Goal: Task Accomplishment & Management: Use online tool/utility

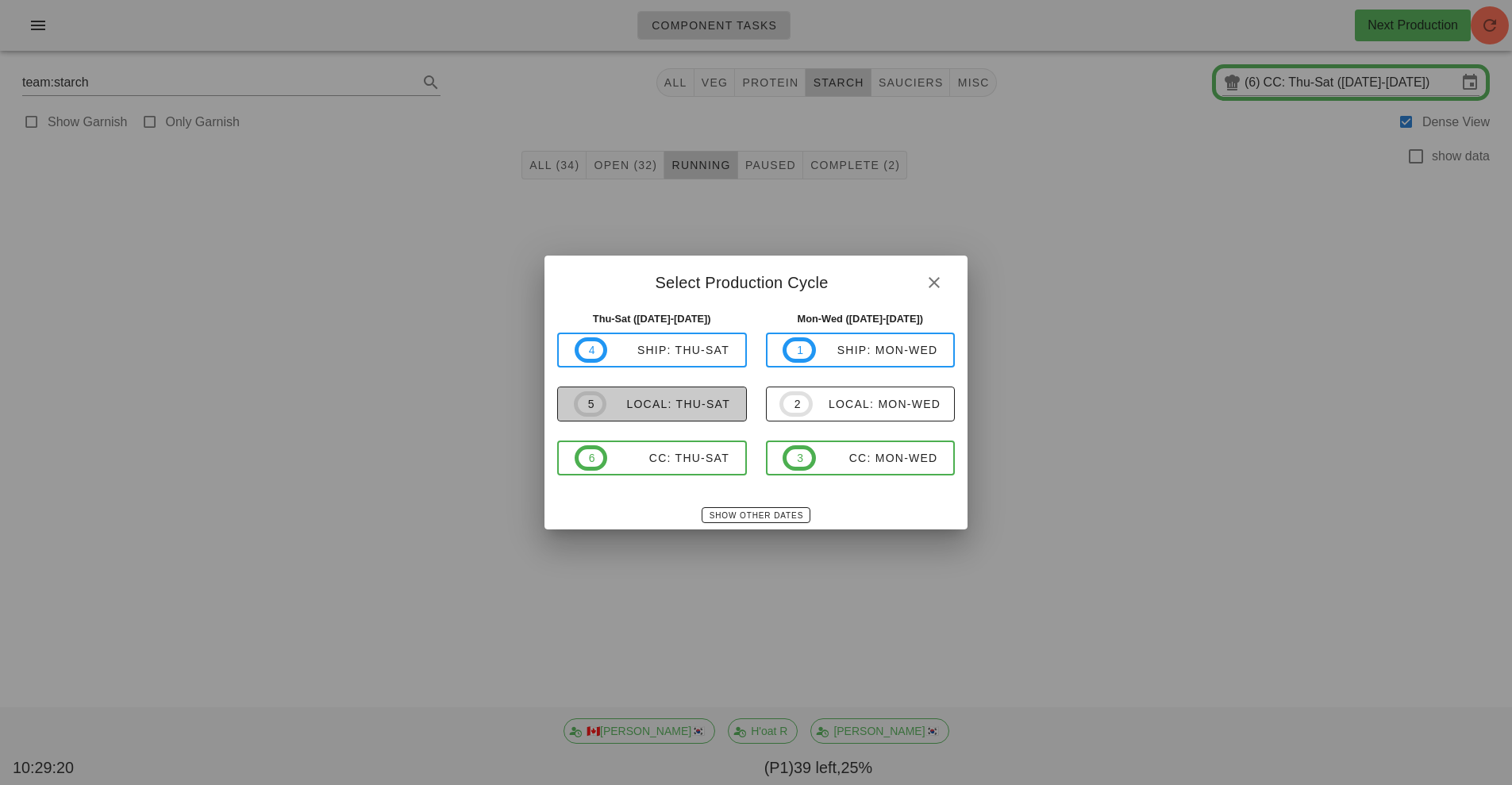
click at [682, 407] on div "local: Thu-Sat" at bounding box center [667, 403] width 123 height 12
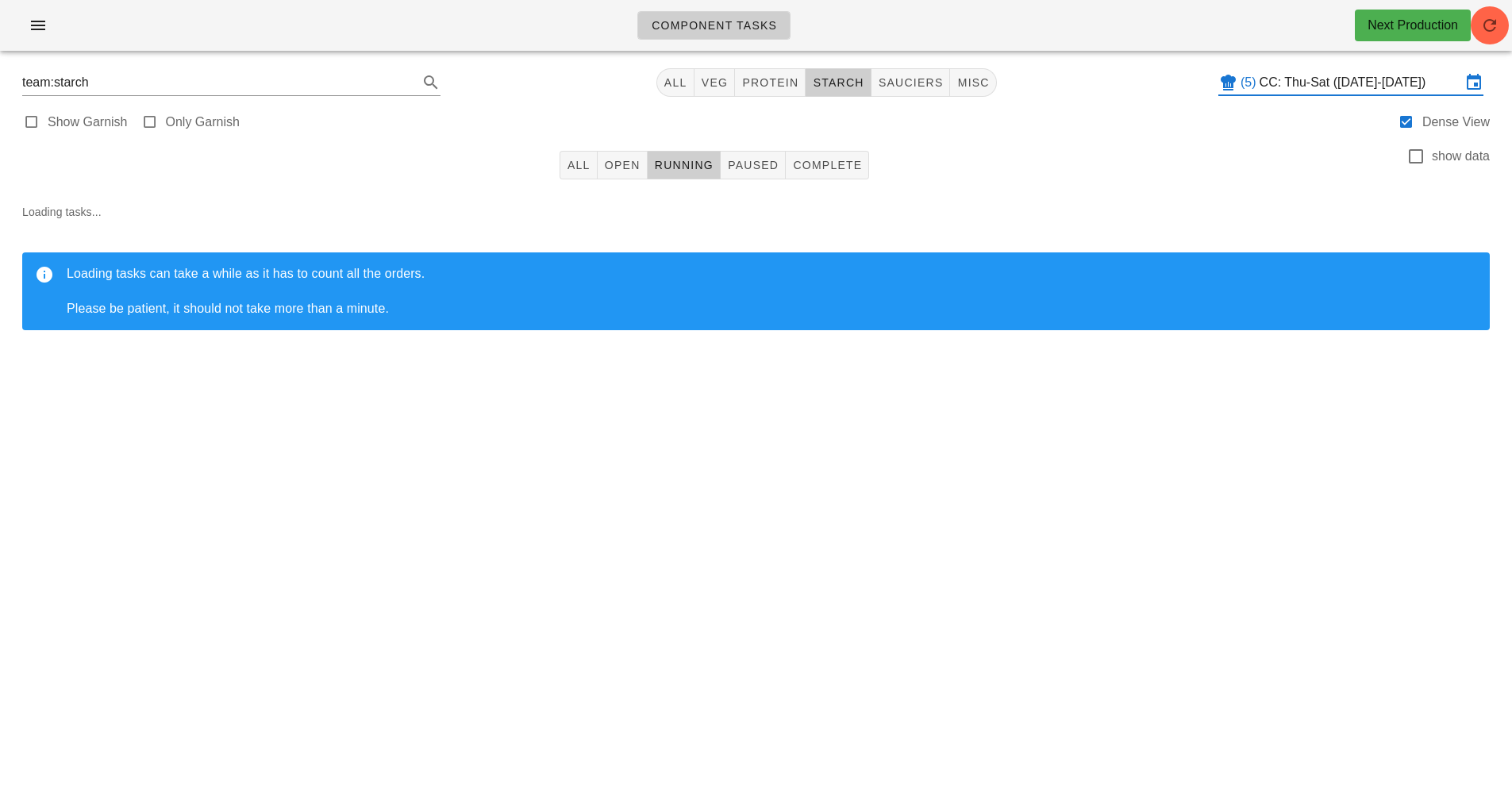
type input "local: Thu-Sat ([DATE]-[DATE])"
click at [1307, 77] on input "local: Thu-Sat ([DATE]-[DATE])" at bounding box center [1360, 82] width 202 height 25
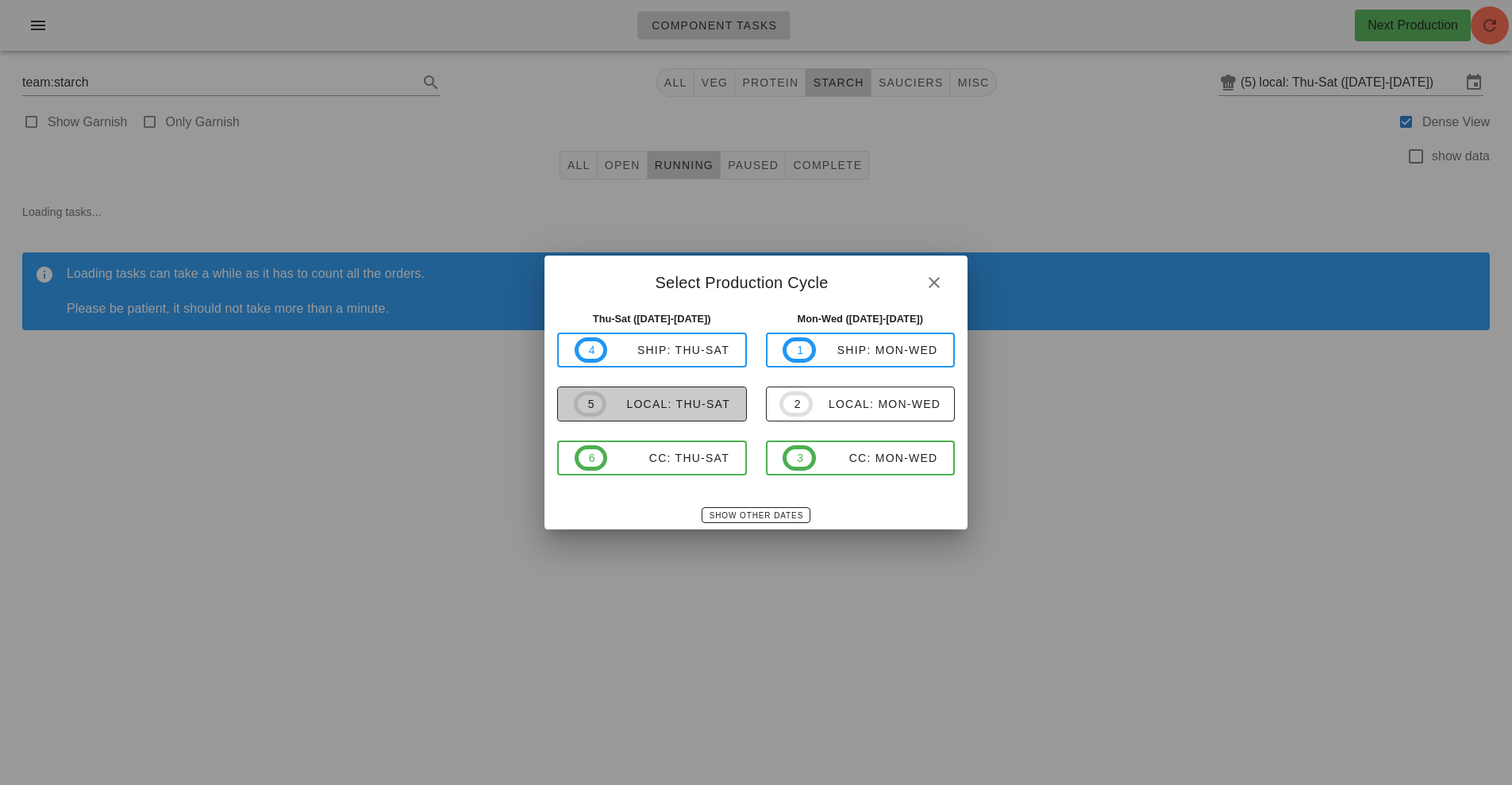
click at [666, 416] on span "5 local: Thu-Sat" at bounding box center [652, 403] width 156 height 25
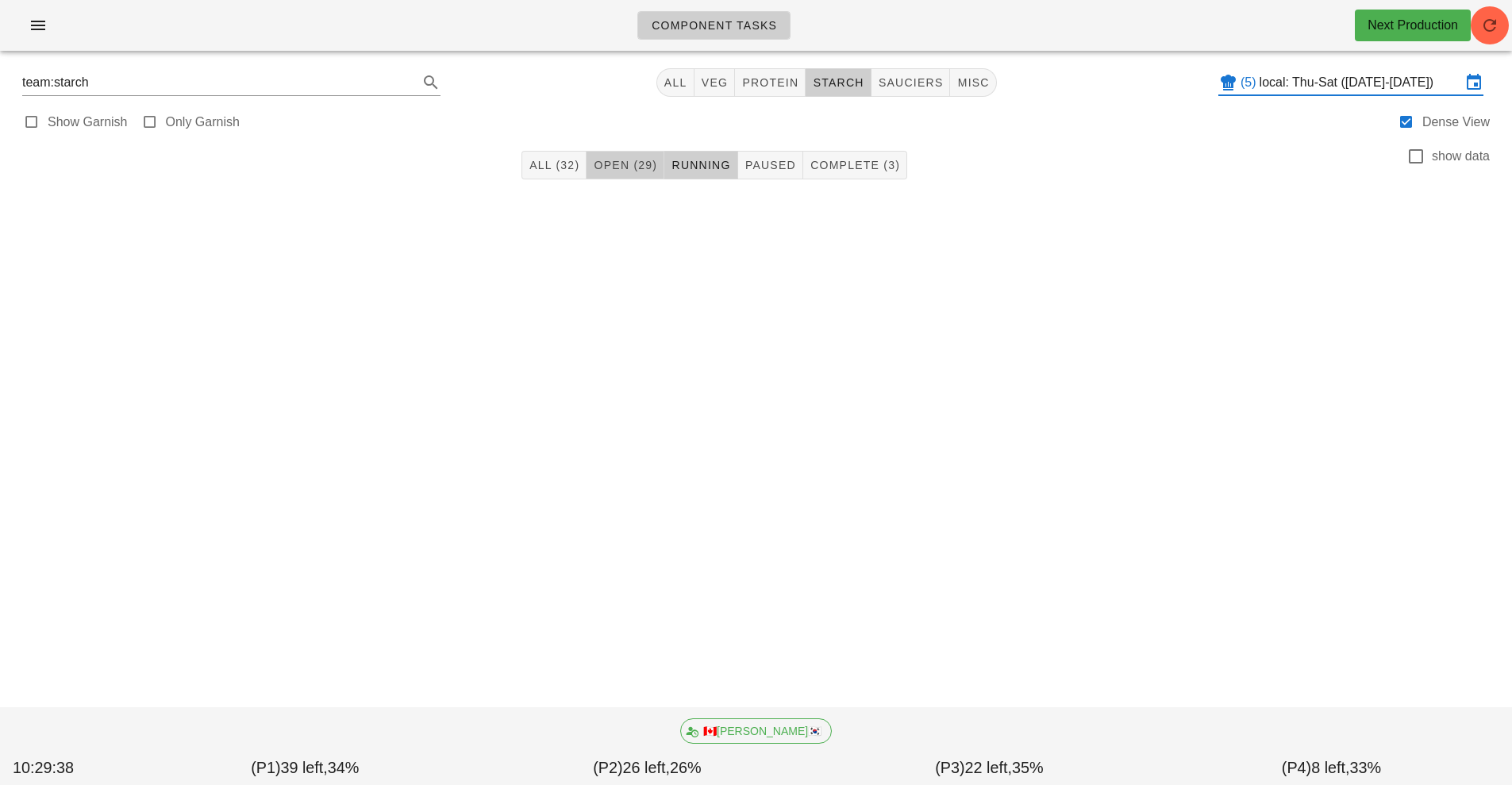
click at [636, 163] on span "Open (29)" at bounding box center [625, 164] width 64 height 12
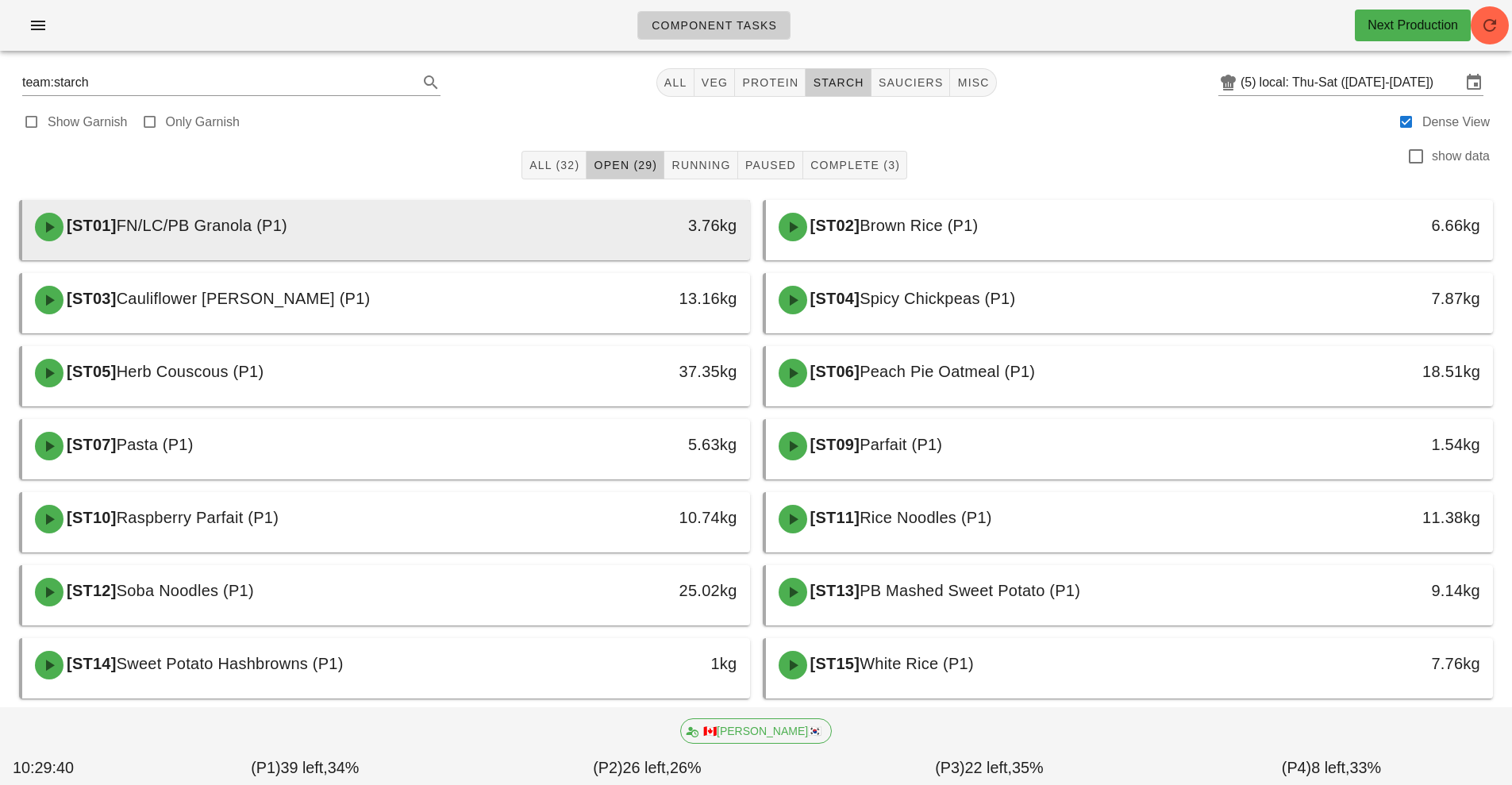
click at [293, 214] on div "[ST01] FN/LC/PB Granola (P1)" at bounding box center [295, 227] width 540 height 48
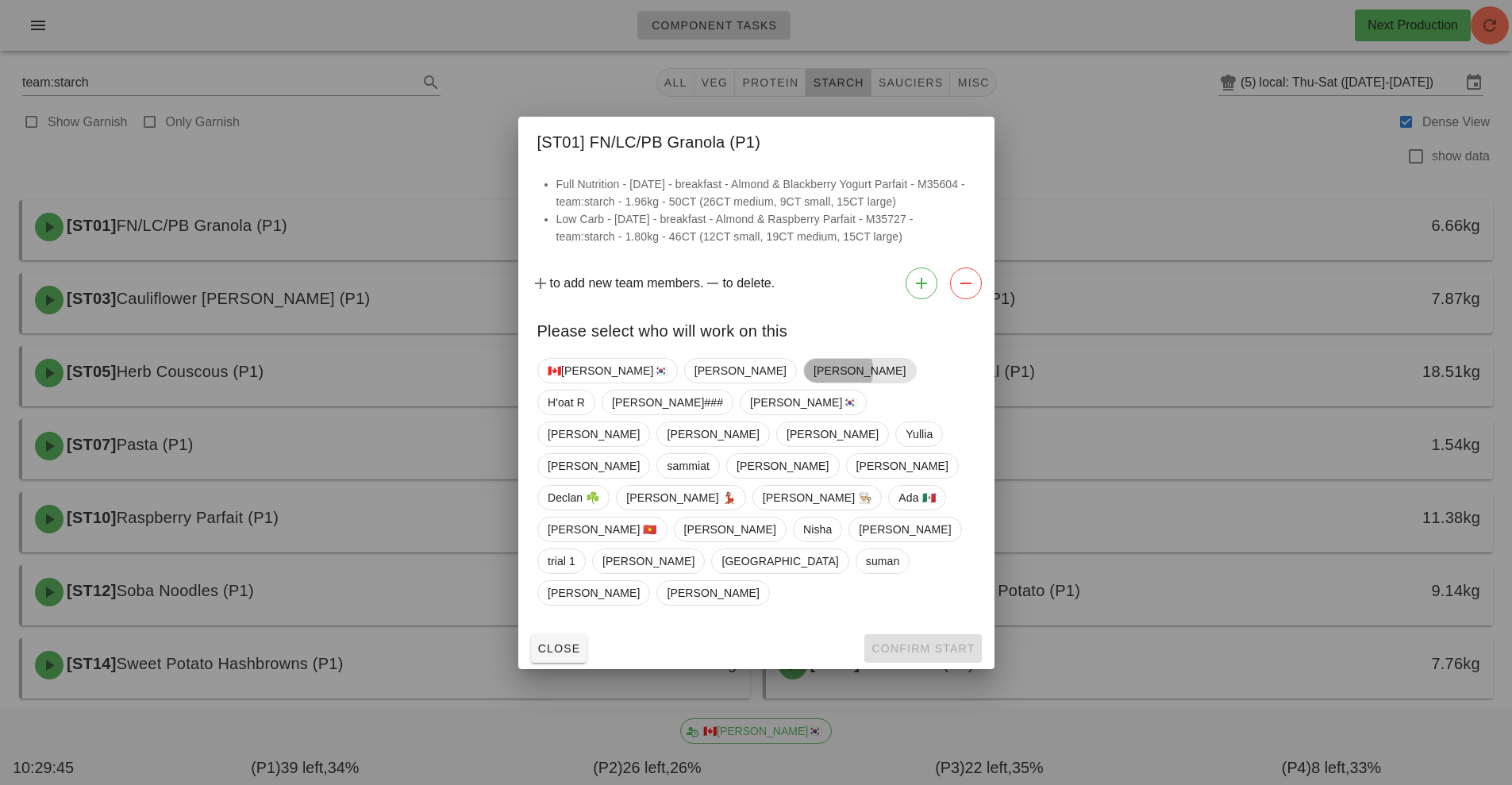
click at [814, 383] on span "[PERSON_NAME]" at bounding box center [860, 369] width 92 height 24
click at [915, 642] on span "Confirm Start" at bounding box center [922, 647] width 104 height 12
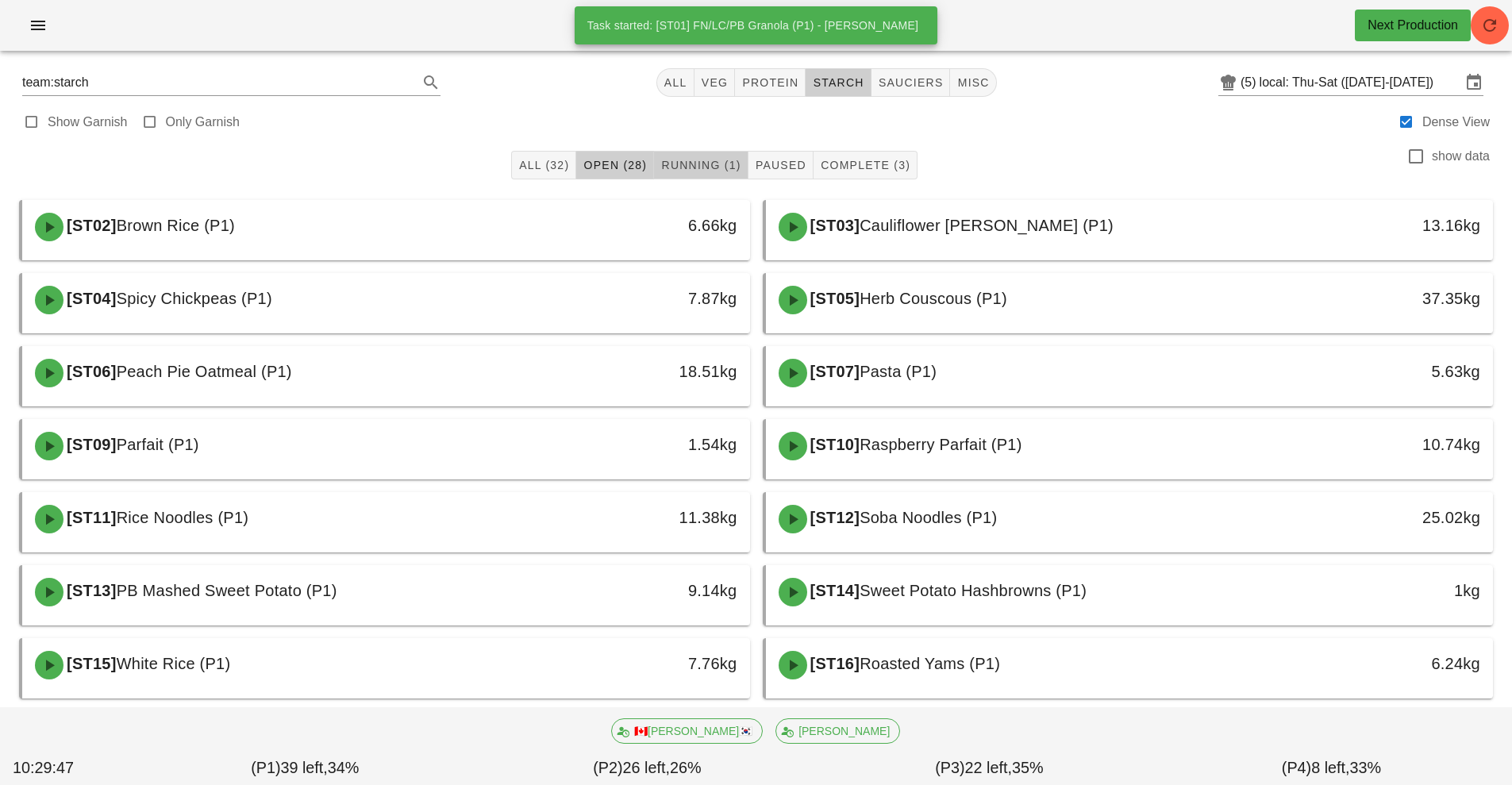
click at [703, 168] on span "Running (1)" at bounding box center [699, 164] width 80 height 12
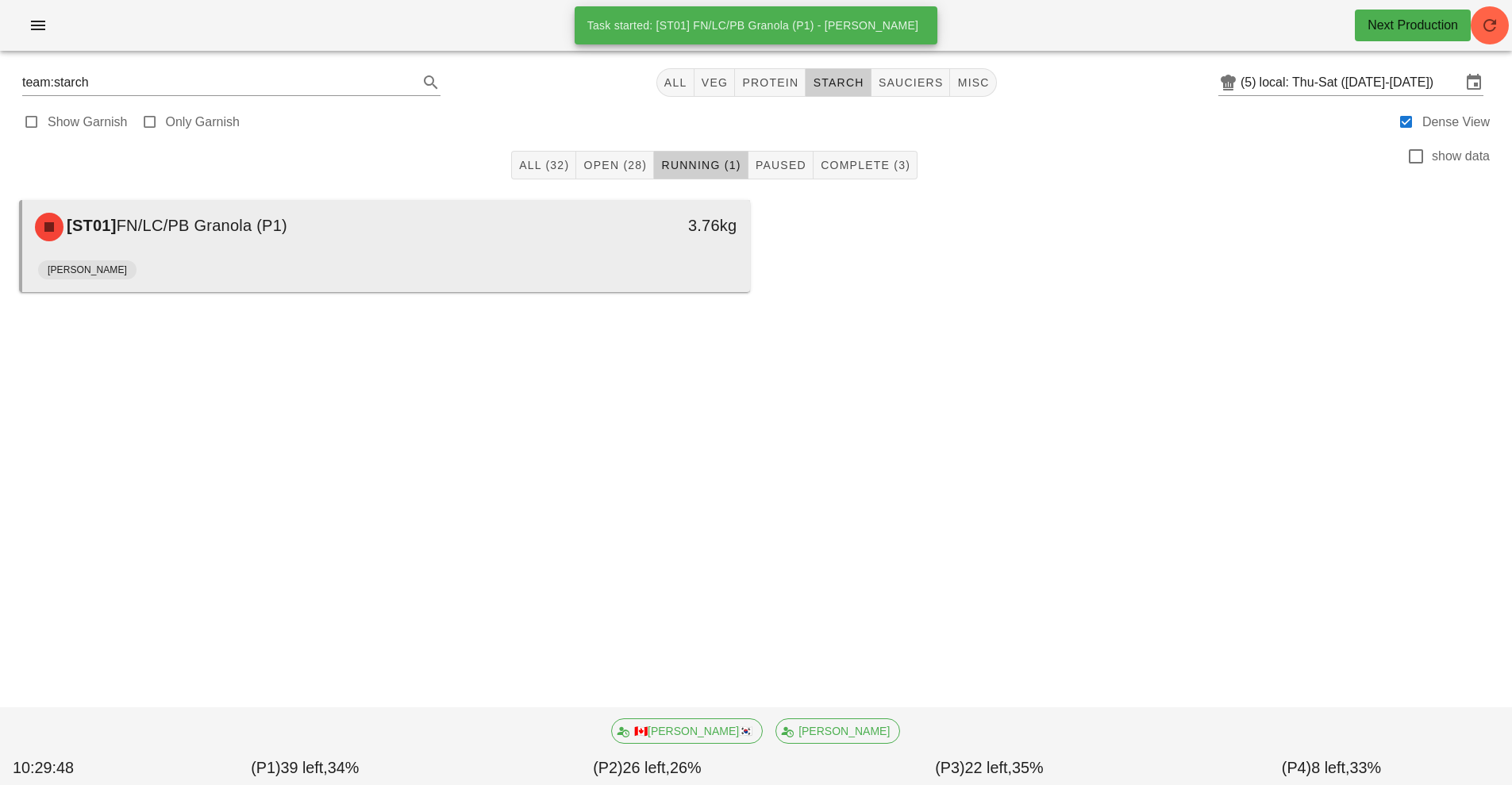
click at [455, 238] on div "[ST01] FN/LC/PB Granola (P1)" at bounding box center [295, 227] width 540 height 48
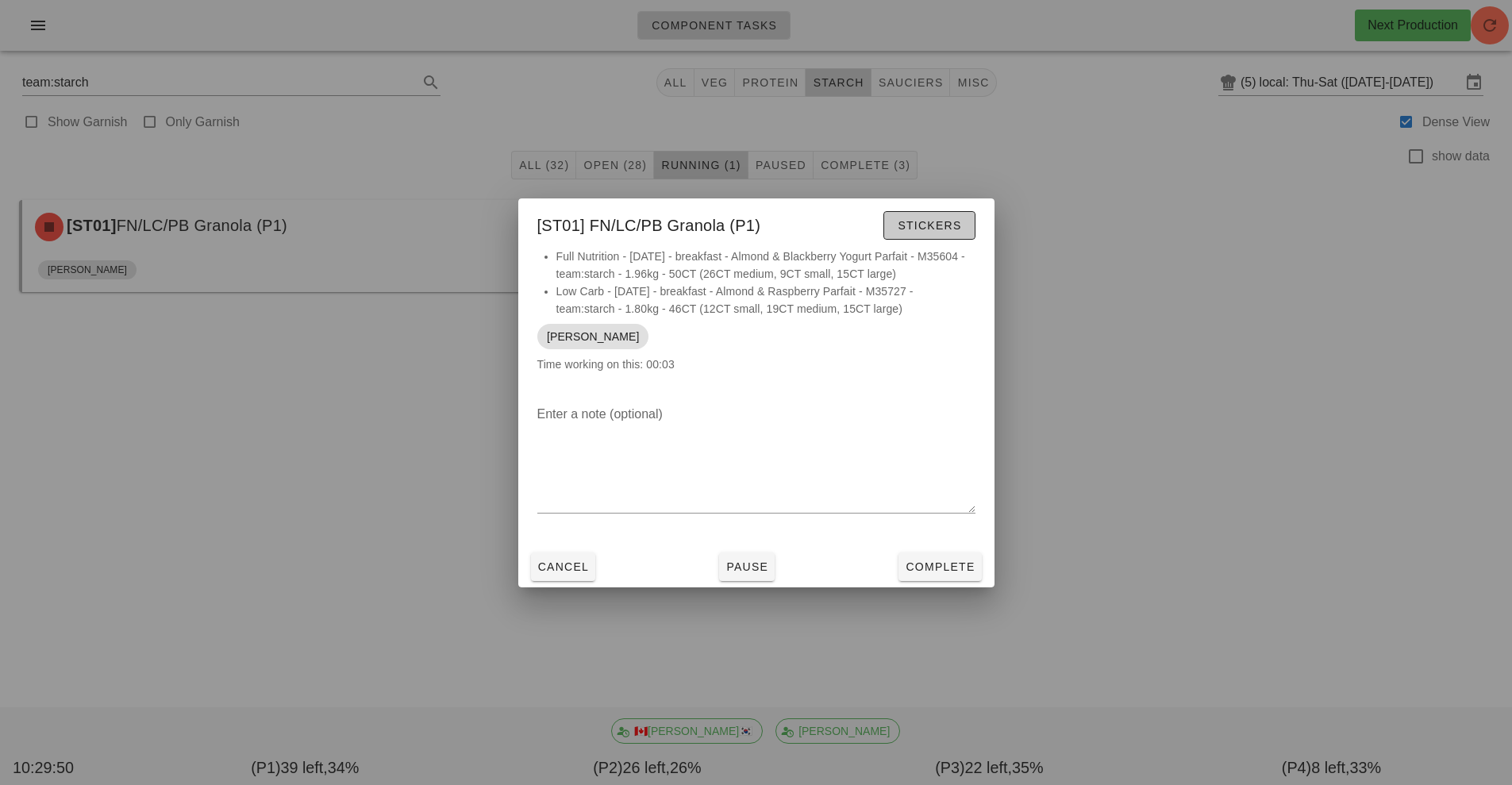
click at [926, 229] on span "Stickers" at bounding box center [929, 224] width 64 height 12
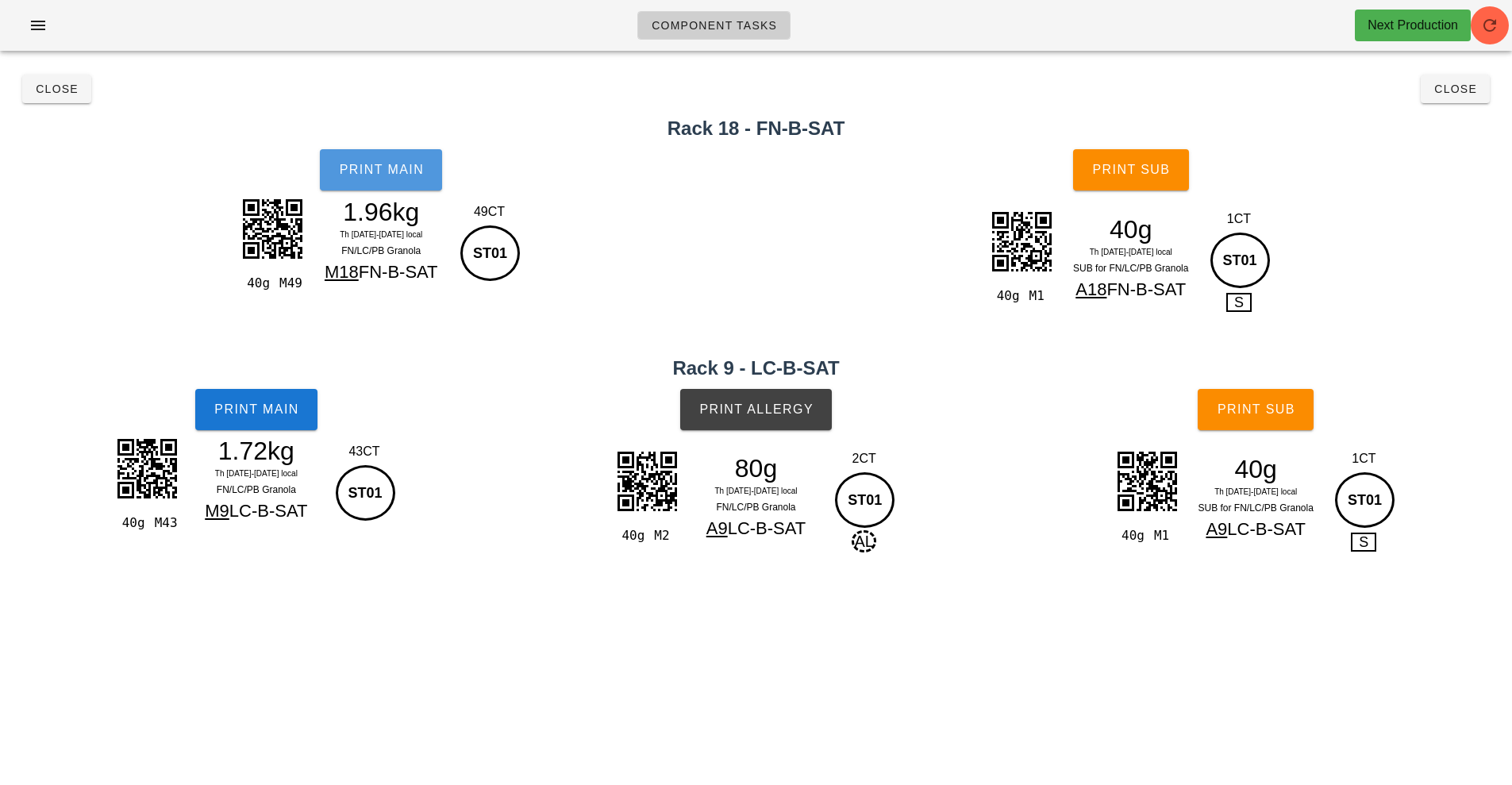
click at [378, 176] on span "Print Main" at bounding box center [381, 170] width 86 height 14
click at [265, 424] on button "Print Main" at bounding box center [256, 409] width 123 height 41
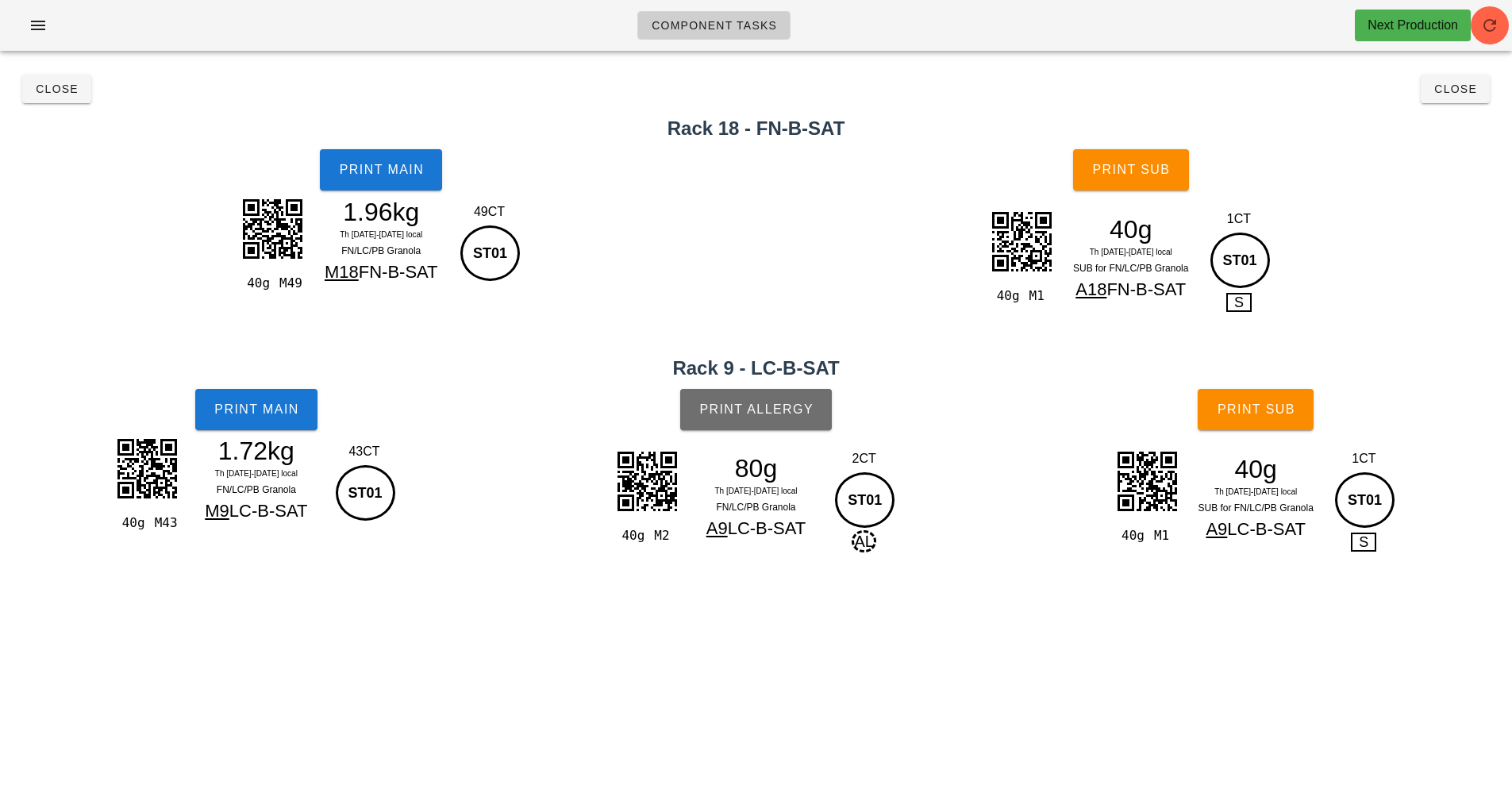
click at [765, 417] on button "Print Allergy" at bounding box center [755, 409] width 152 height 41
click at [1126, 172] on span "Print Sub" at bounding box center [1129, 170] width 78 height 14
click at [1233, 415] on span "Print Sub" at bounding box center [1255, 409] width 78 height 14
click at [1448, 89] on span "Close" at bounding box center [1454, 89] width 43 height 12
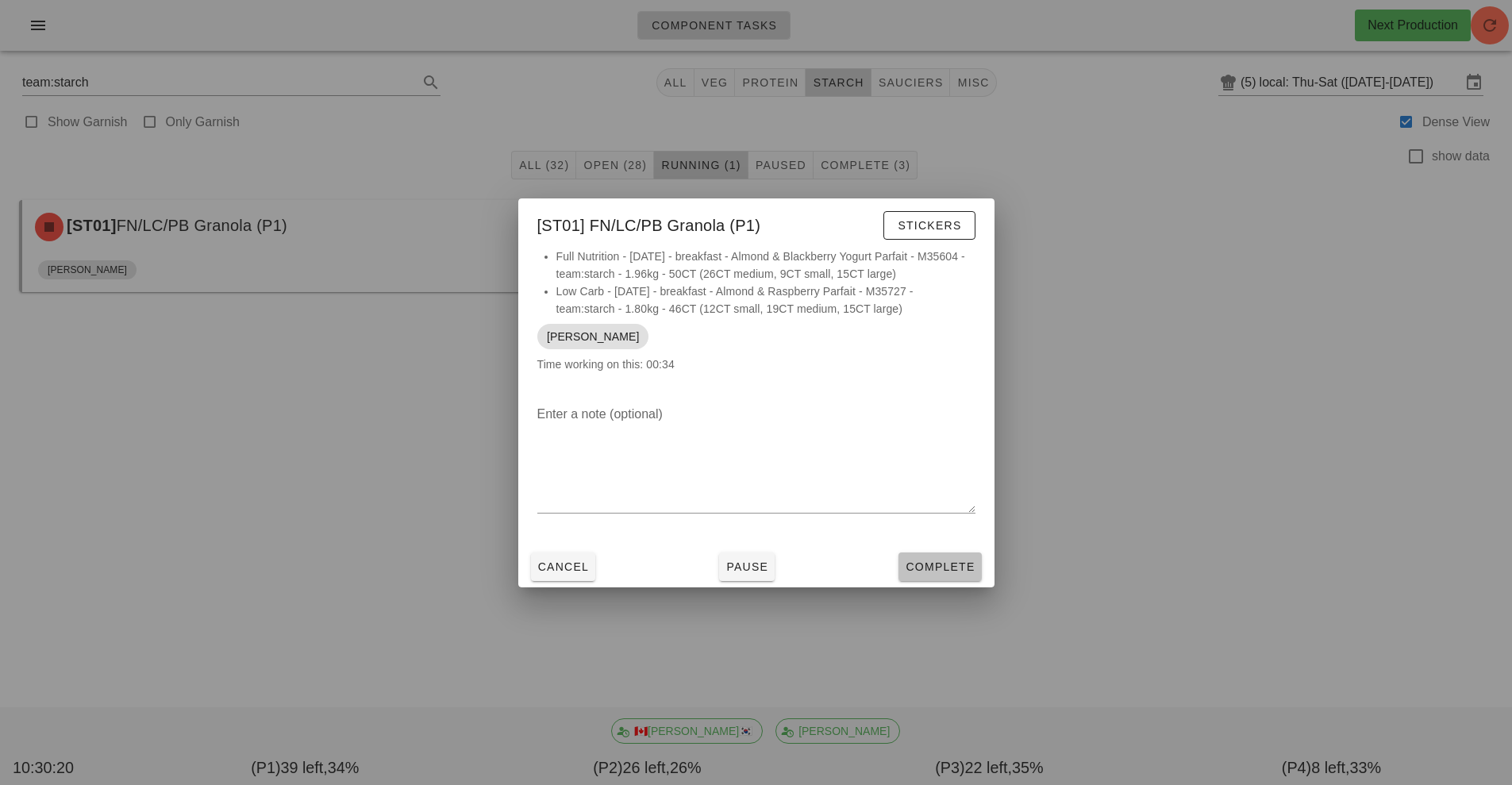
click at [954, 567] on span "Complete" at bounding box center [940, 565] width 70 height 12
